Goal: Transaction & Acquisition: Purchase product/service

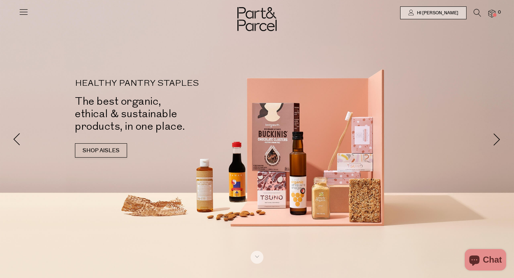
click at [493, 12] on img at bounding box center [491, 14] width 7 height 8
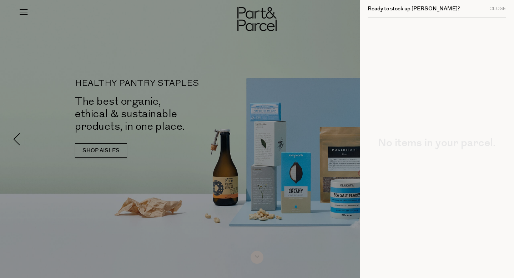
click at [334, 32] on div at bounding box center [257, 139] width 514 height 278
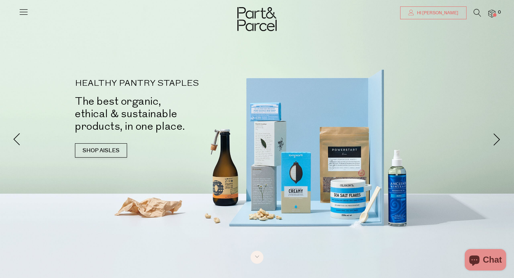
click at [434, 15] on span "Hi [PERSON_NAME]" at bounding box center [436, 13] width 43 height 6
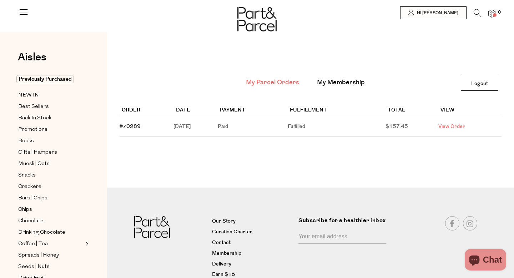
click at [465, 127] on link "View Order" at bounding box center [451, 126] width 27 height 7
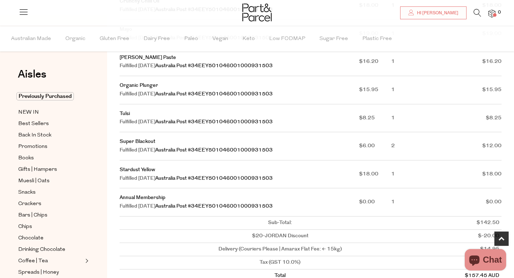
scroll to position [296, 0]
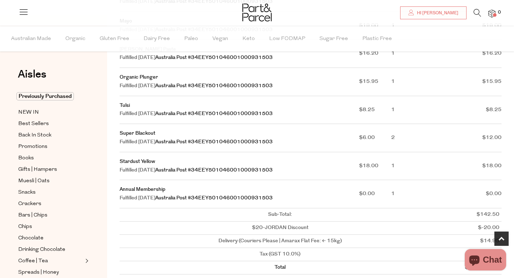
click at [492, 13] on img at bounding box center [491, 14] width 7 height 8
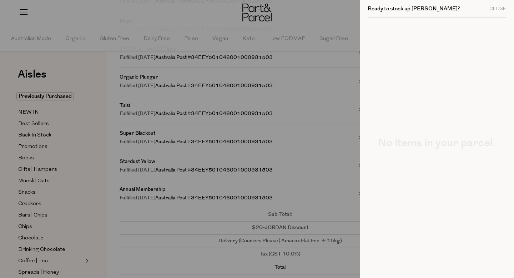
click at [99, 87] on div at bounding box center [257, 139] width 514 height 278
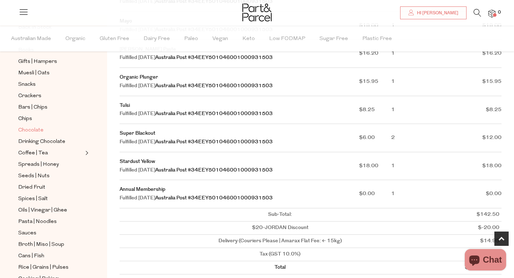
scroll to position [0, 0]
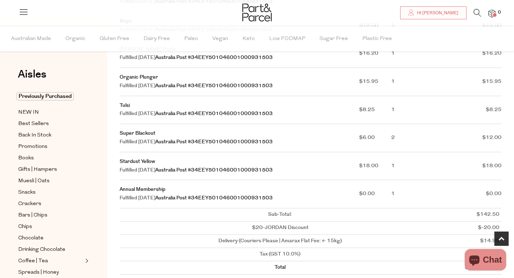
click at [477, 12] on icon at bounding box center [477, 13] width 7 height 8
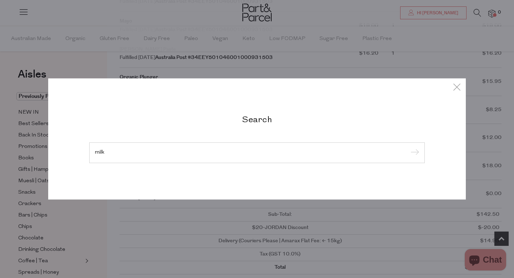
type input "milk"
click at [408, 147] on input "submit" at bounding box center [413, 152] width 11 height 11
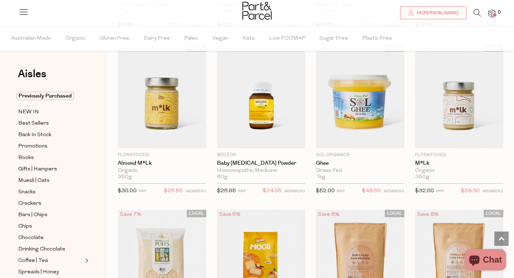
scroll to position [1717, 0]
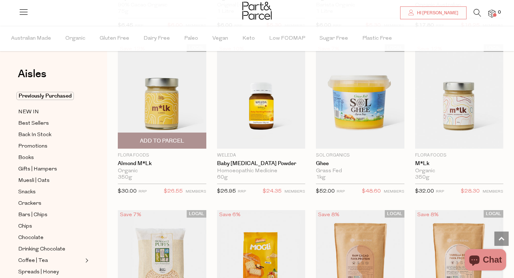
click at [168, 102] on img at bounding box center [162, 96] width 89 height 104
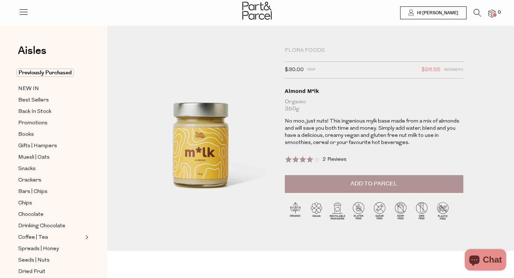
click at [384, 180] on span "Add to Parcel" at bounding box center [374, 184] width 47 height 8
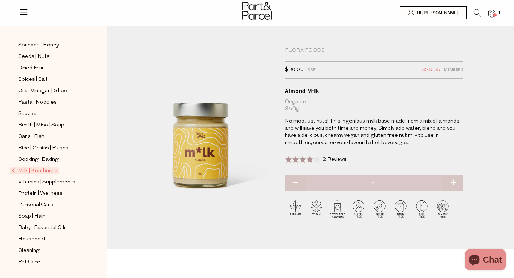
scroll to position [203, 0]
click at [46, 193] on span "Protein | Wellness" at bounding box center [40, 194] width 44 height 9
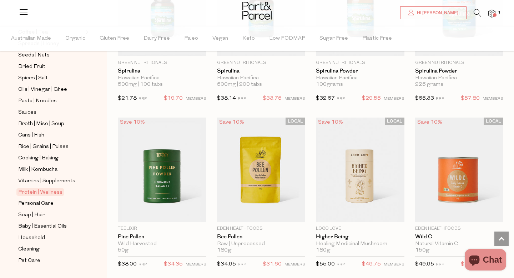
scroll to position [246, 0]
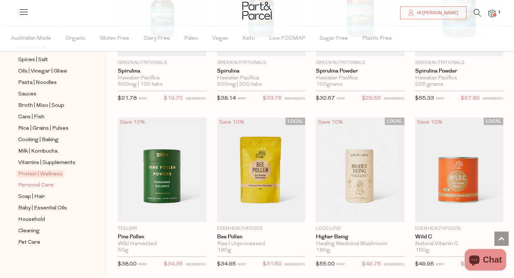
click at [47, 182] on span "Personal Care" at bounding box center [35, 185] width 35 height 9
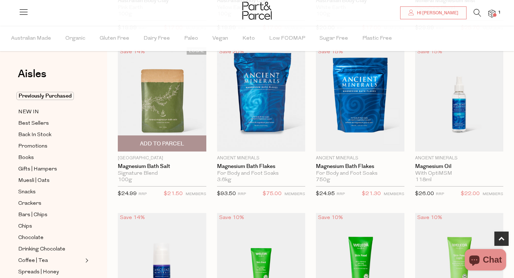
scroll to position [200, 0]
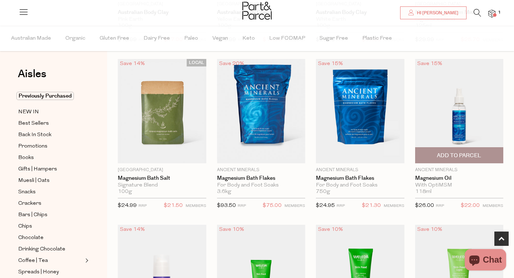
click at [456, 155] on span "Add To Parcel" at bounding box center [459, 155] width 44 height 7
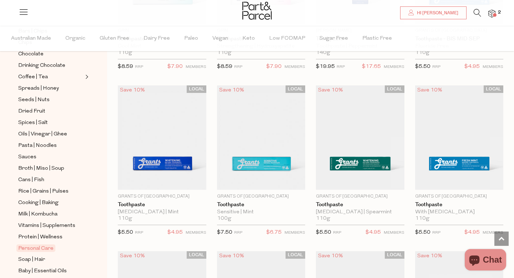
scroll to position [835, 0]
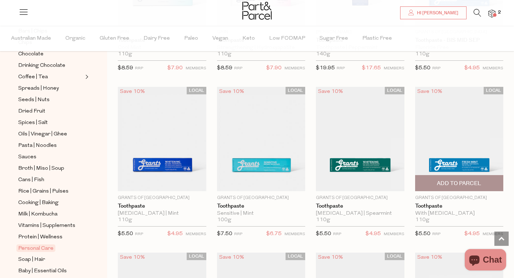
click at [446, 181] on span "Add To Parcel" at bounding box center [459, 183] width 44 height 7
